Goal: Find contact information: Find contact information

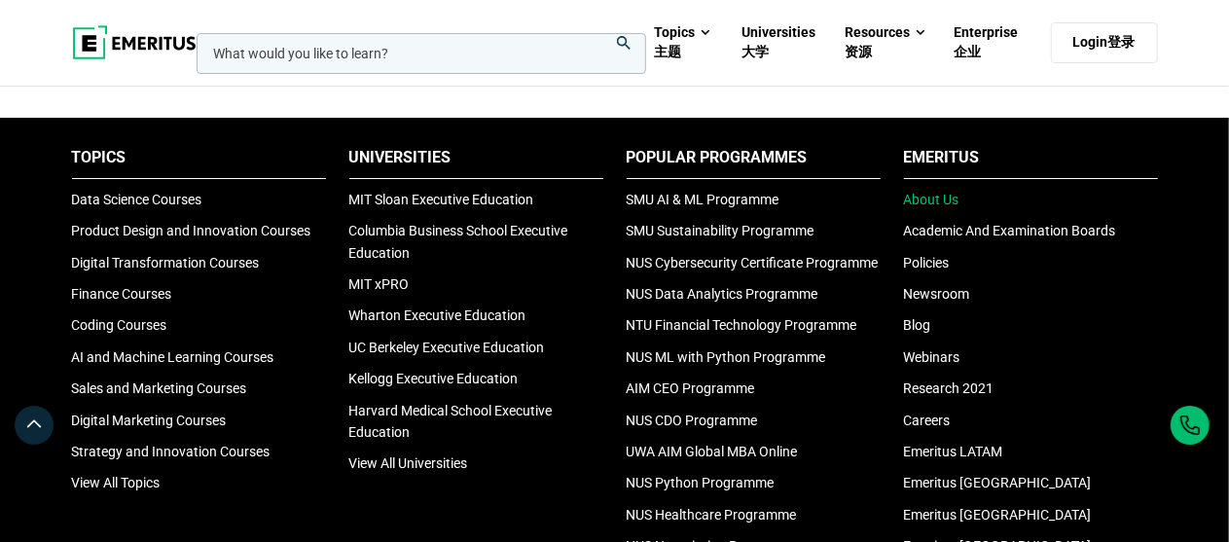
scroll to position [7185, 0]
click at [935, 206] on link "About Us" at bounding box center [931, 199] width 55 height 16
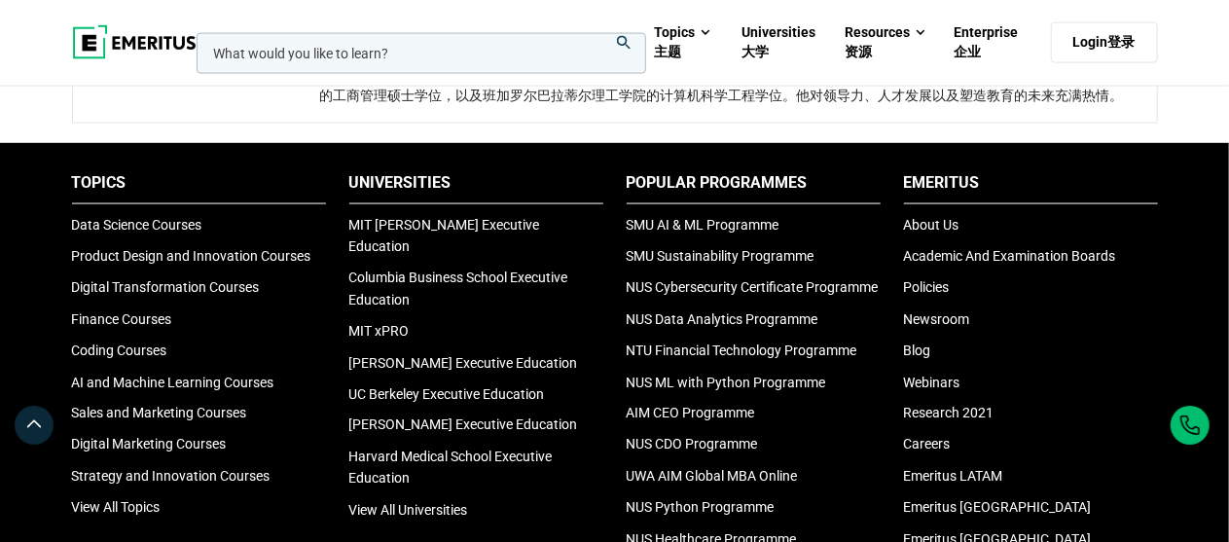
scroll to position [5111, 0]
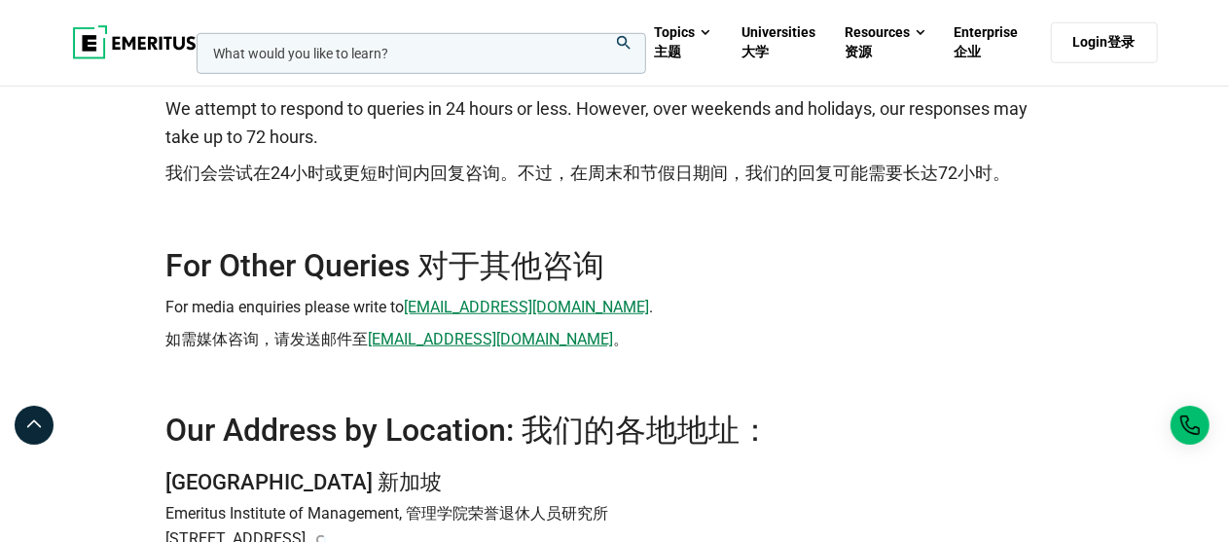
scroll to position [701, 0]
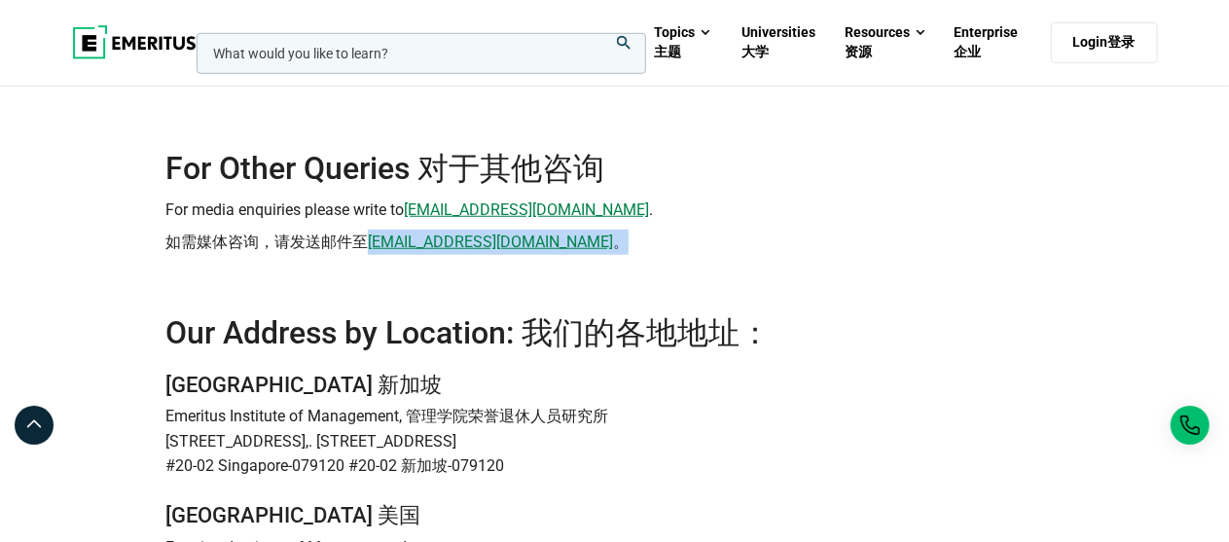
drag, startPoint x: 369, startPoint y: 239, endPoint x: 545, endPoint y: 242, distance: 176.2
click at [545, 242] on font "如需媒体咨询，请发送邮件至 media@emeritus.org 。" at bounding box center [614, 242] width 898 height 25
copy span "media@emeritus.org 。"
click at [577, 242] on font "如需媒体咨询，请发送邮件至 media@emeritus.org 。" at bounding box center [614, 242] width 898 height 25
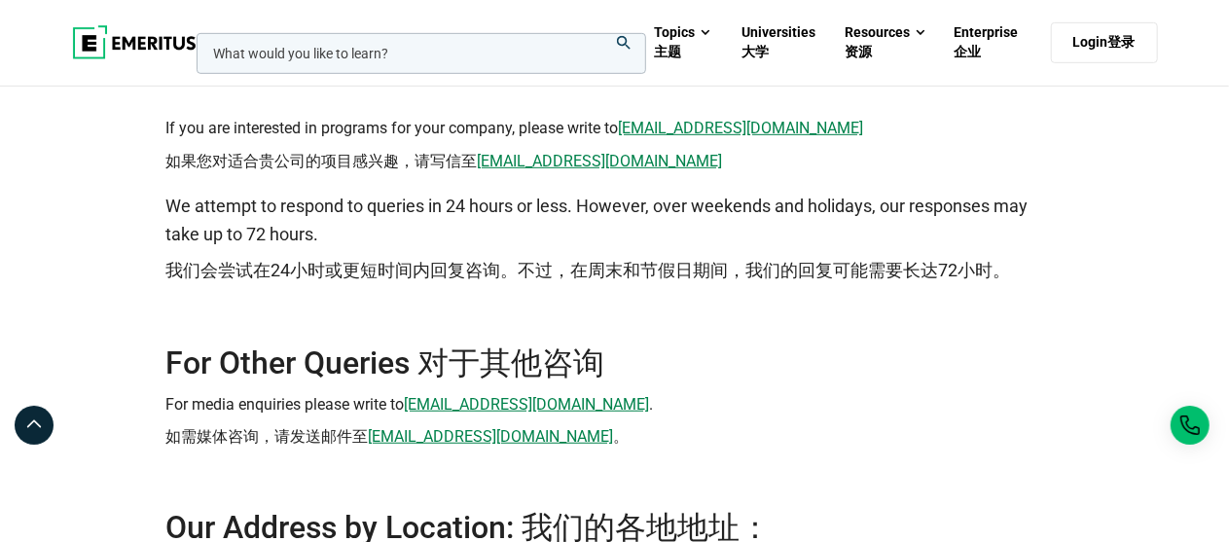
scroll to position [312, 0]
